Goal: Task Accomplishment & Management: Use online tool/utility

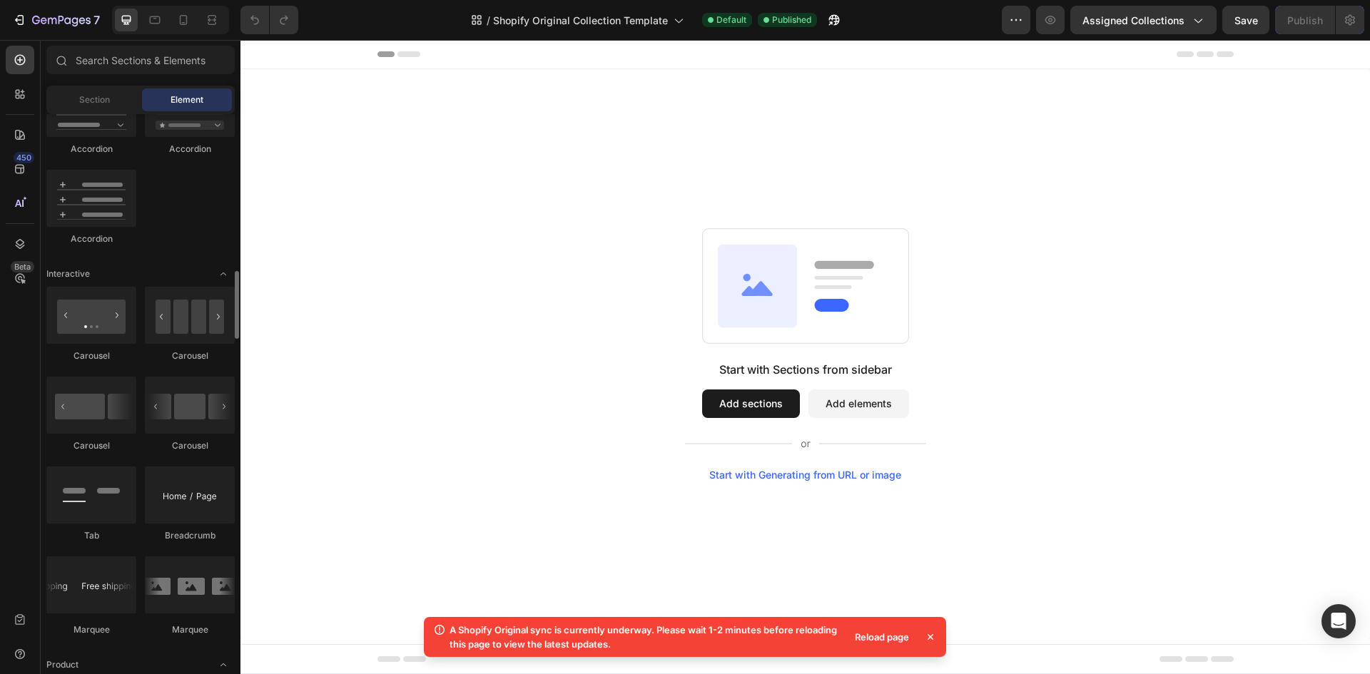
scroll to position [1213, 0]
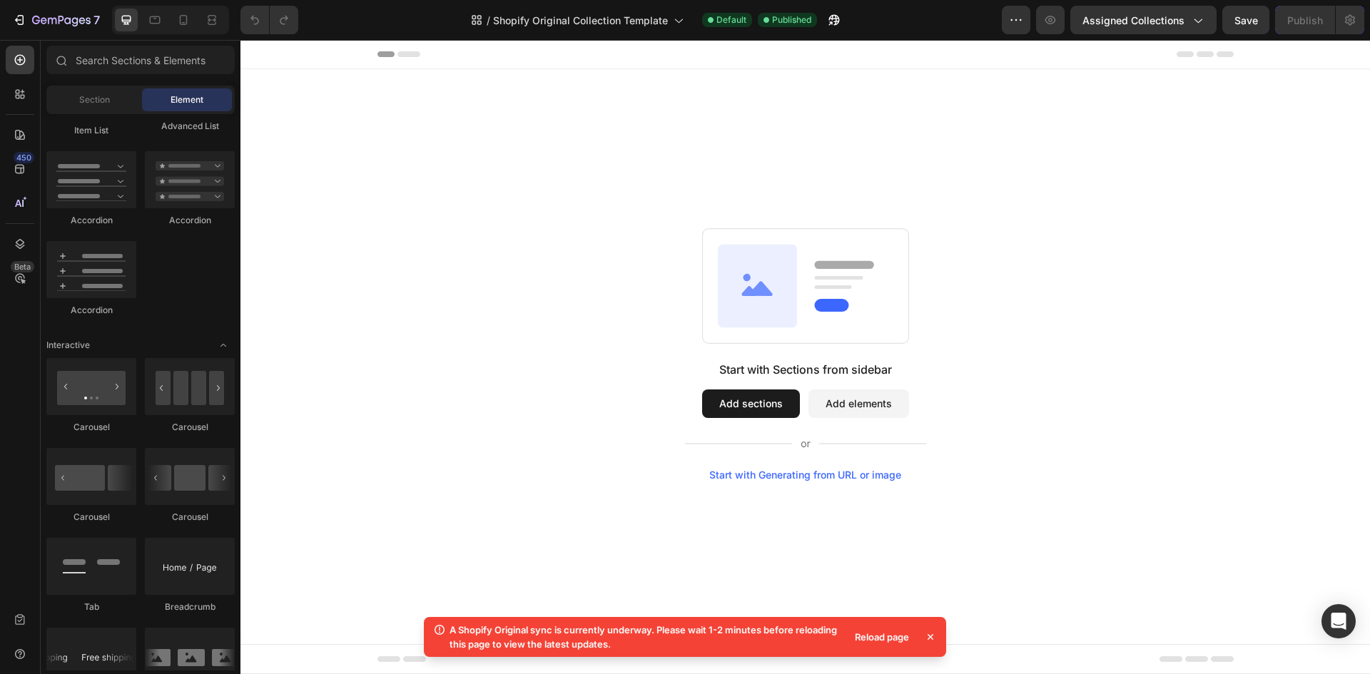
click at [860, 635] on div "Reload page" at bounding box center [881, 637] width 71 height 20
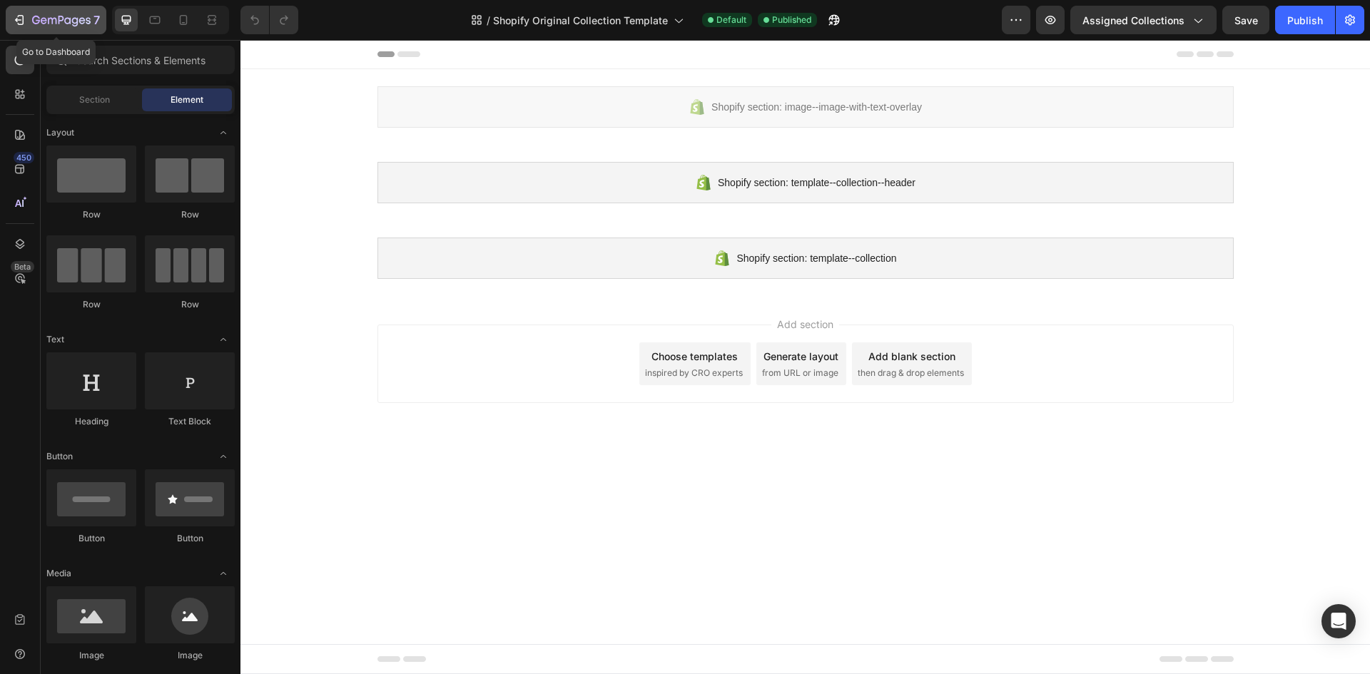
click at [44, 19] on icon "button" at bounding box center [44, 20] width 6 height 6
click at [27, 134] on div at bounding box center [20, 135] width 29 height 29
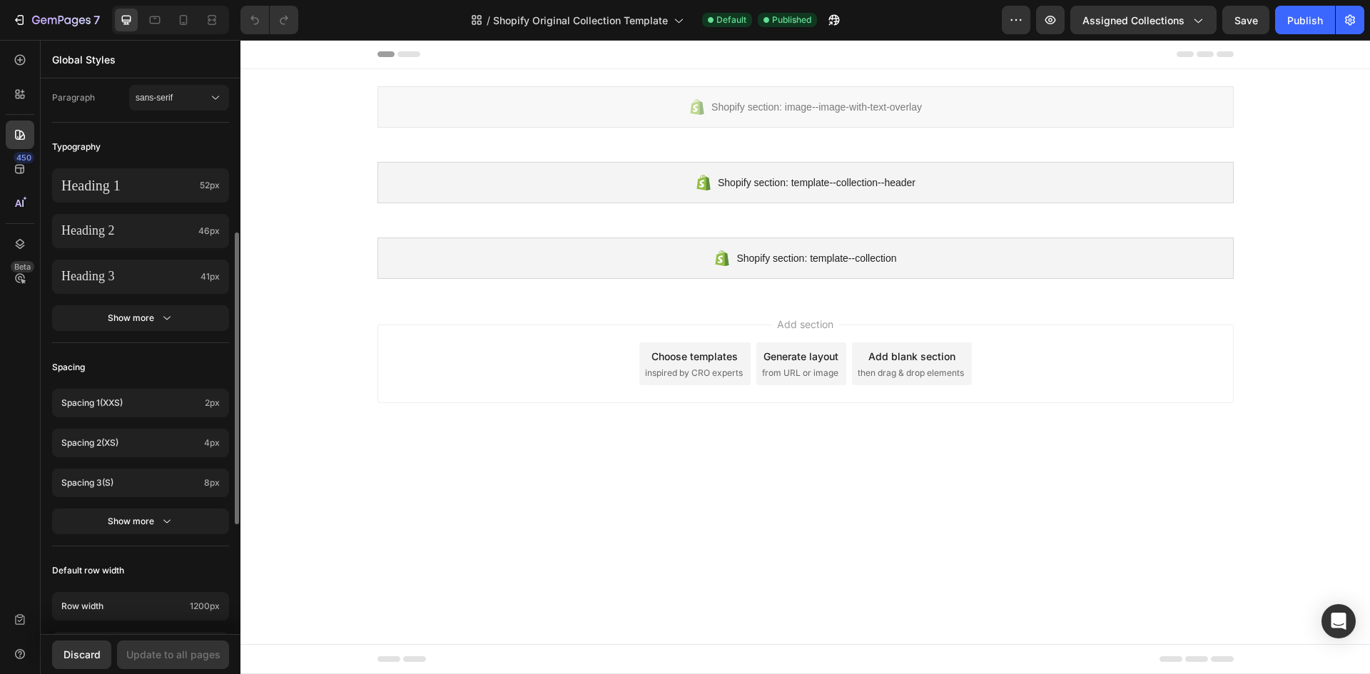
scroll to position [357, 0]
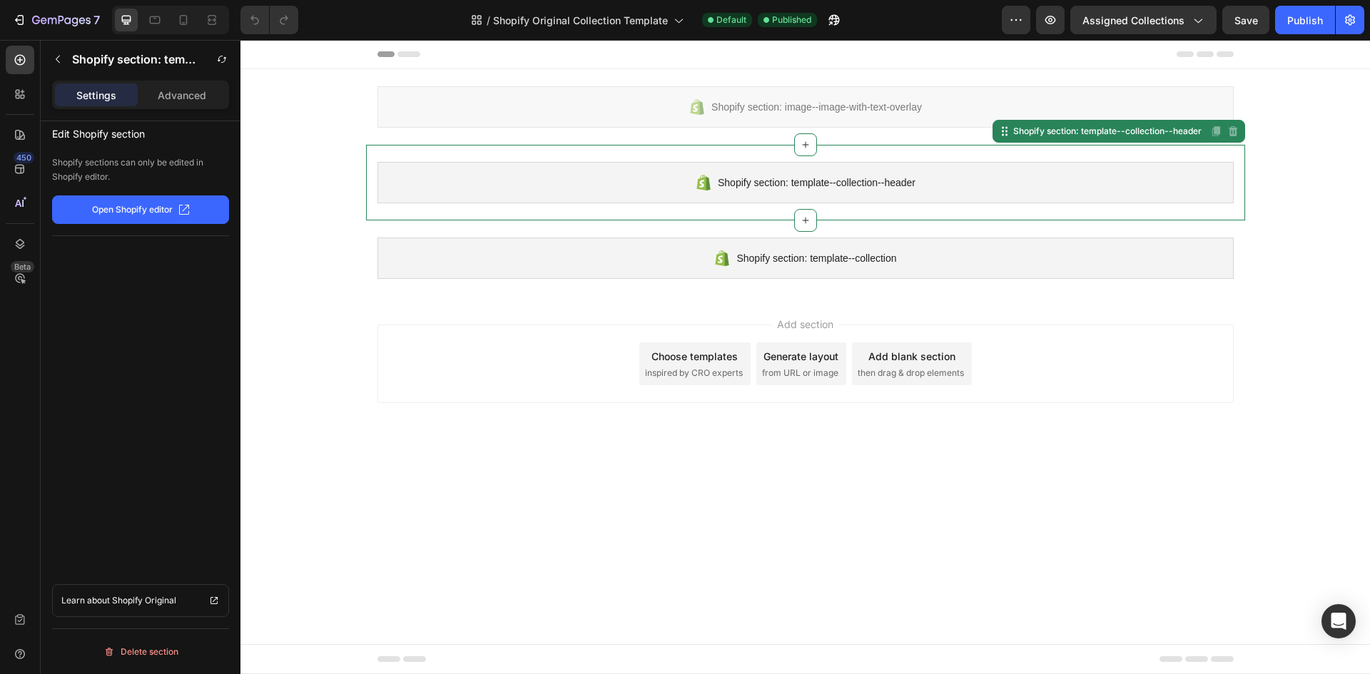
click at [751, 185] on span "Shopify section: template--collection--header" at bounding box center [817, 182] width 198 height 17
click at [120, 206] on p "Open Shopify editor" at bounding box center [132, 209] width 81 height 13
